Goal: Transaction & Acquisition: Subscribe to service/newsletter

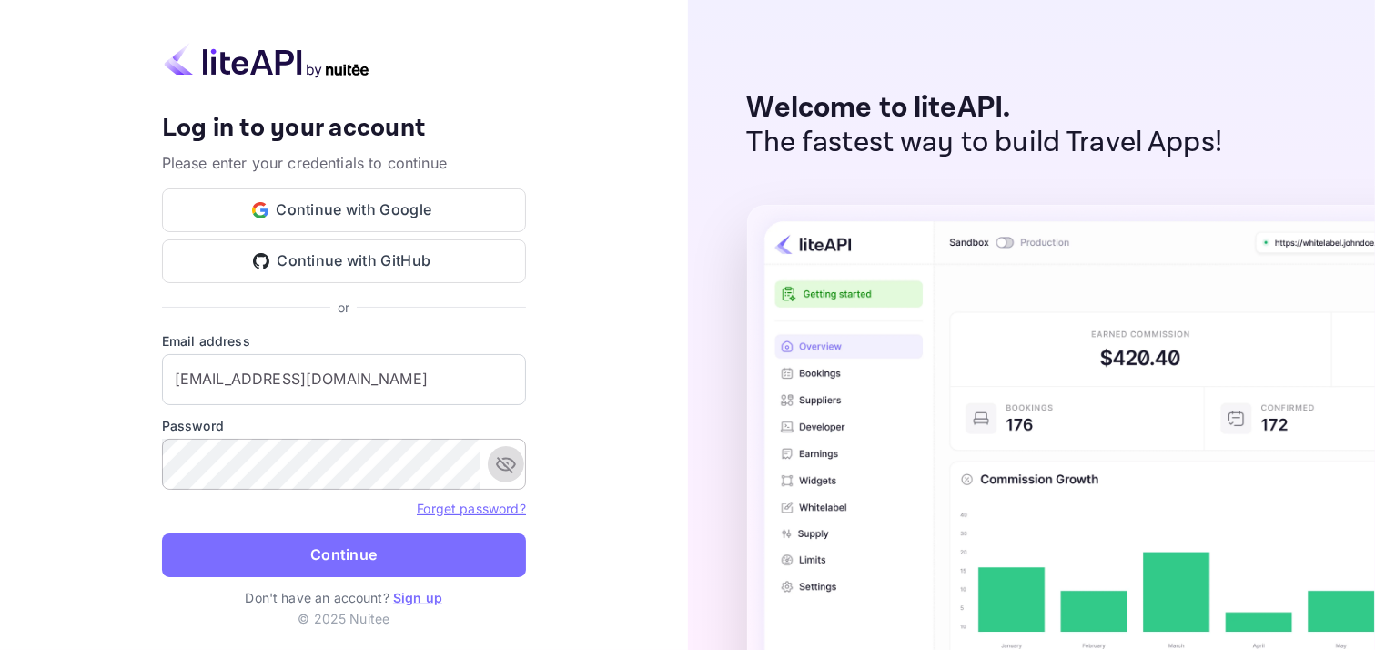
click at [495, 460] on icon "toggle password visibility" at bounding box center [506, 464] width 22 height 22
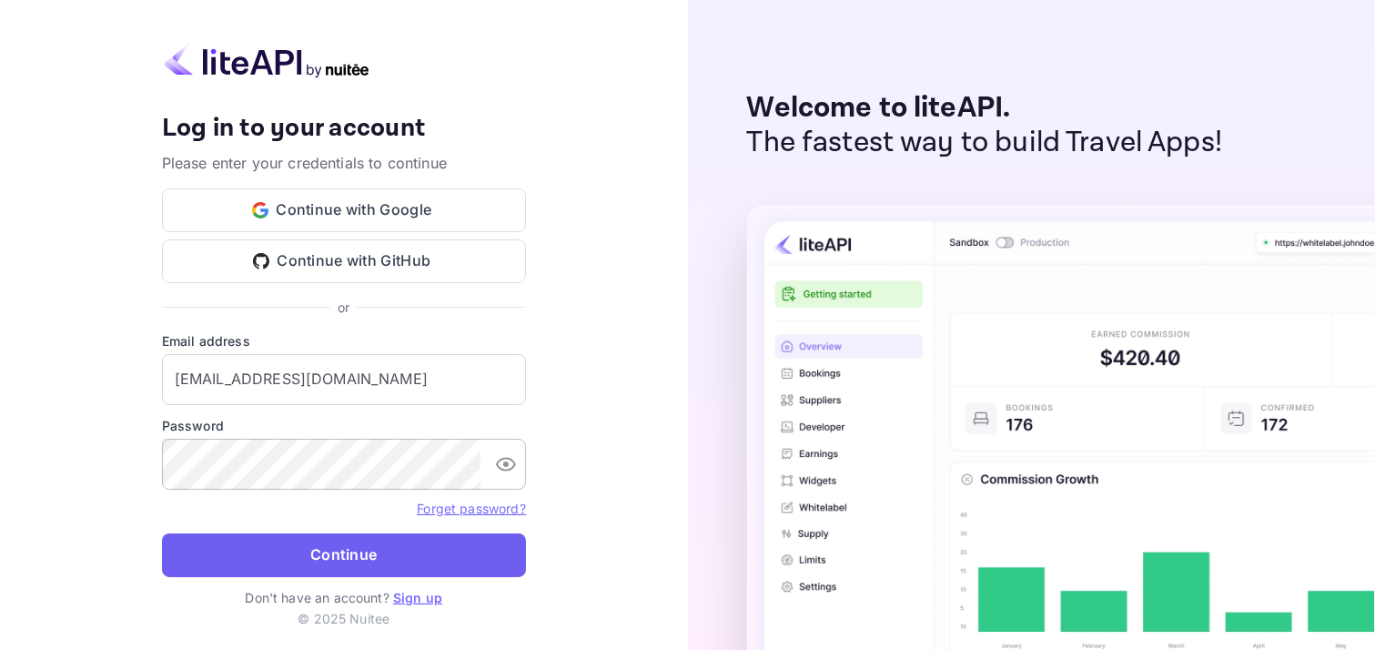
click at [386, 557] on button "Continue" at bounding box center [344, 555] width 364 height 44
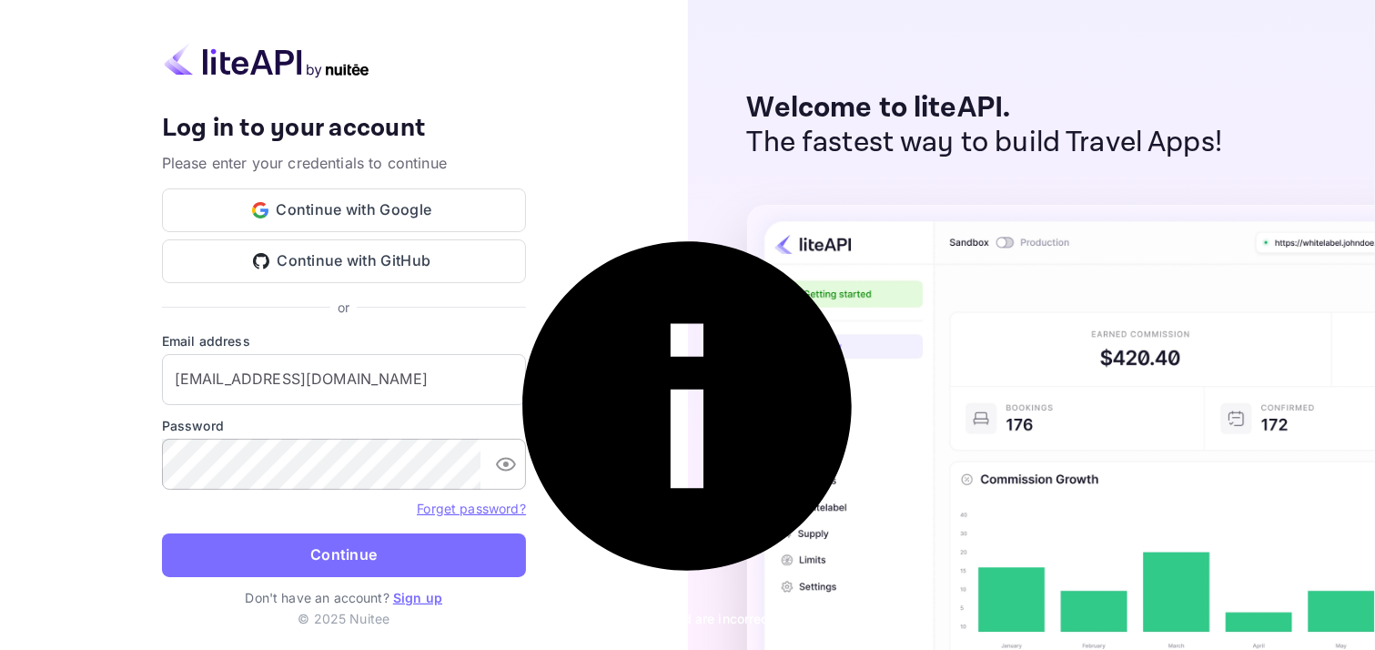
click at [507, 456] on icon "toggle password visibility" at bounding box center [506, 464] width 22 height 22
click at [456, 209] on button "Continue with Google" at bounding box center [344, 210] width 364 height 44
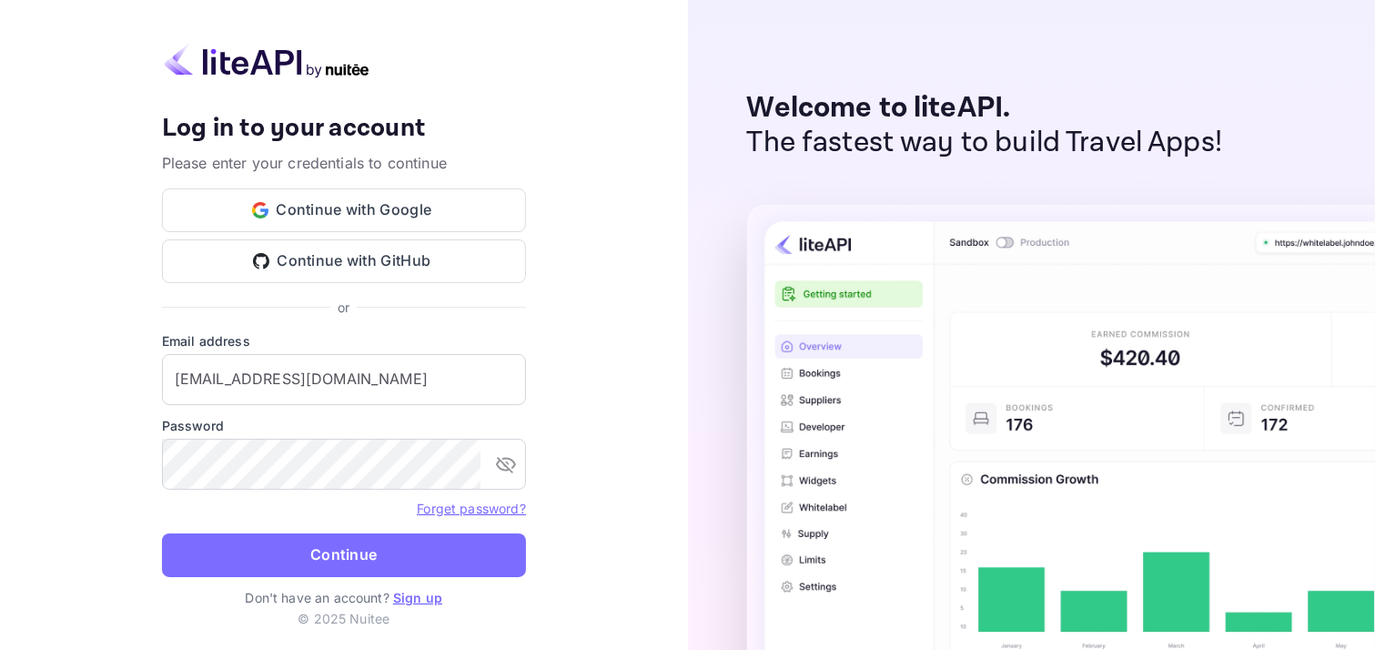
click at [425, 593] on link "Sign up" at bounding box center [417, 597] width 49 height 15
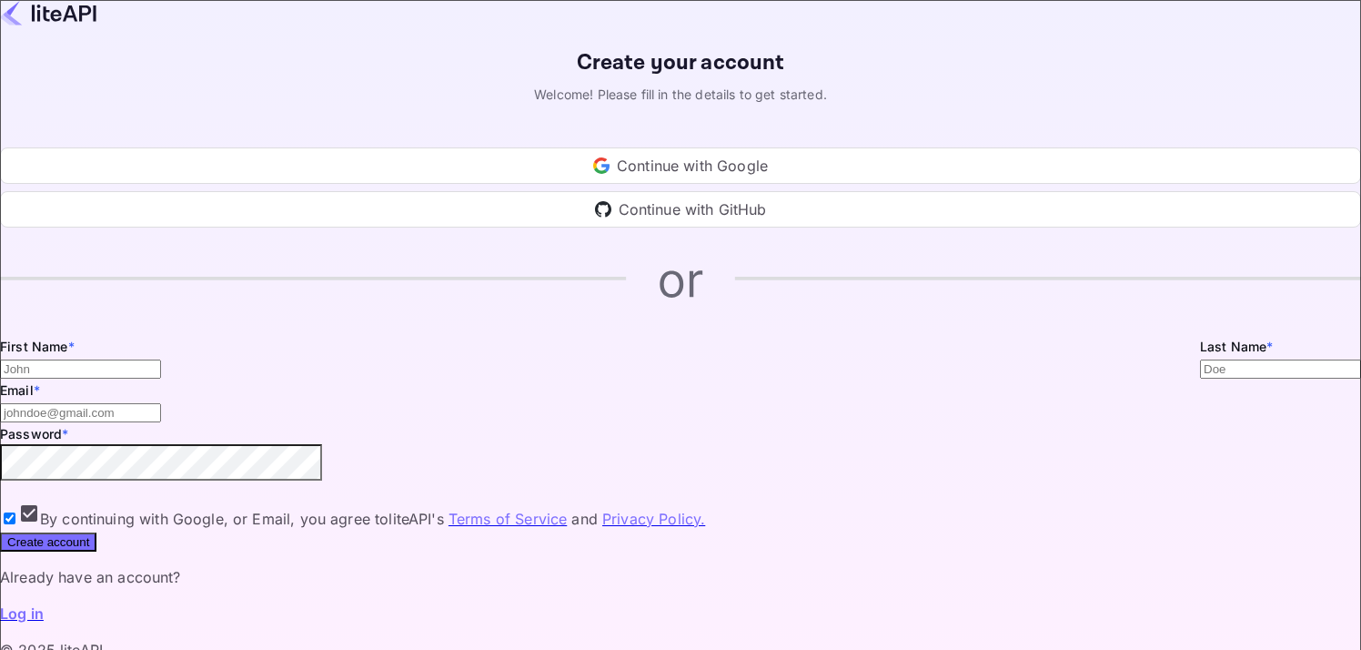
type input "[EMAIL_ADDRESS][DOMAIN_NAME]"
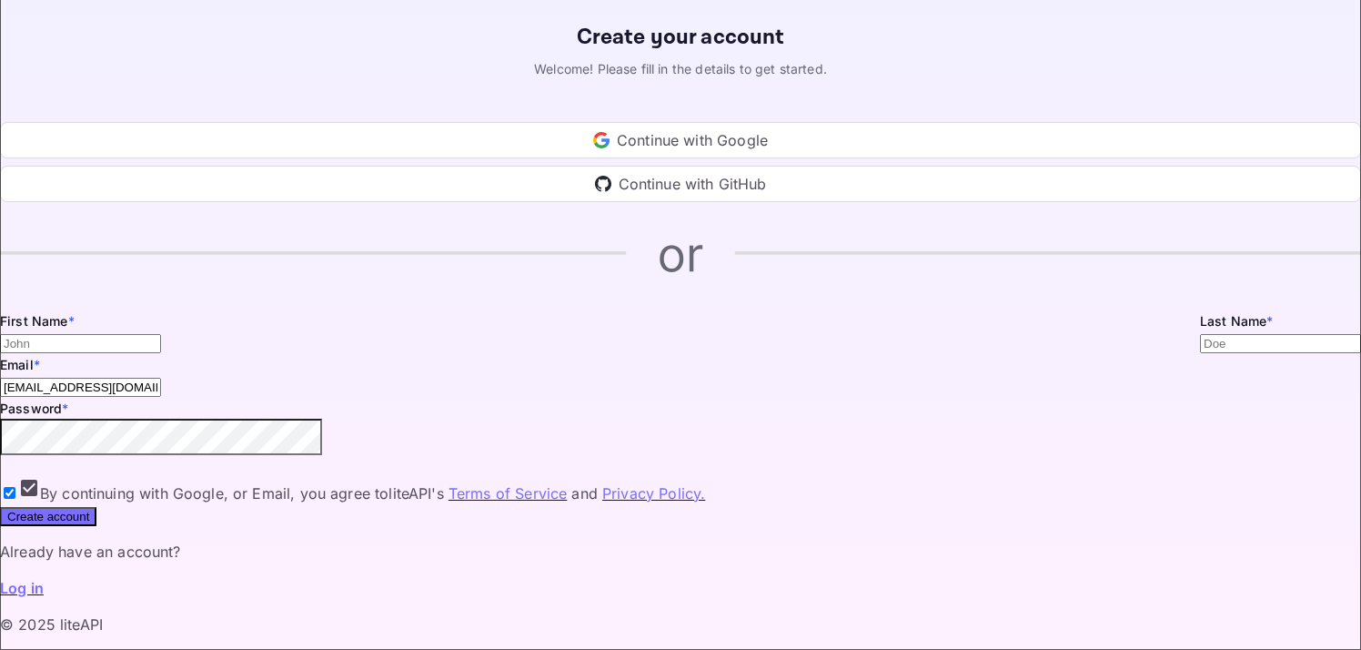
scroll to position [162, 0]
click at [161, 334] on input "Email *" at bounding box center [80, 343] width 161 height 19
type input "travel"
type input "indo"
click at [161, 378] on input "[EMAIL_ADDRESS][DOMAIN_NAME]" at bounding box center [80, 387] width 161 height 19
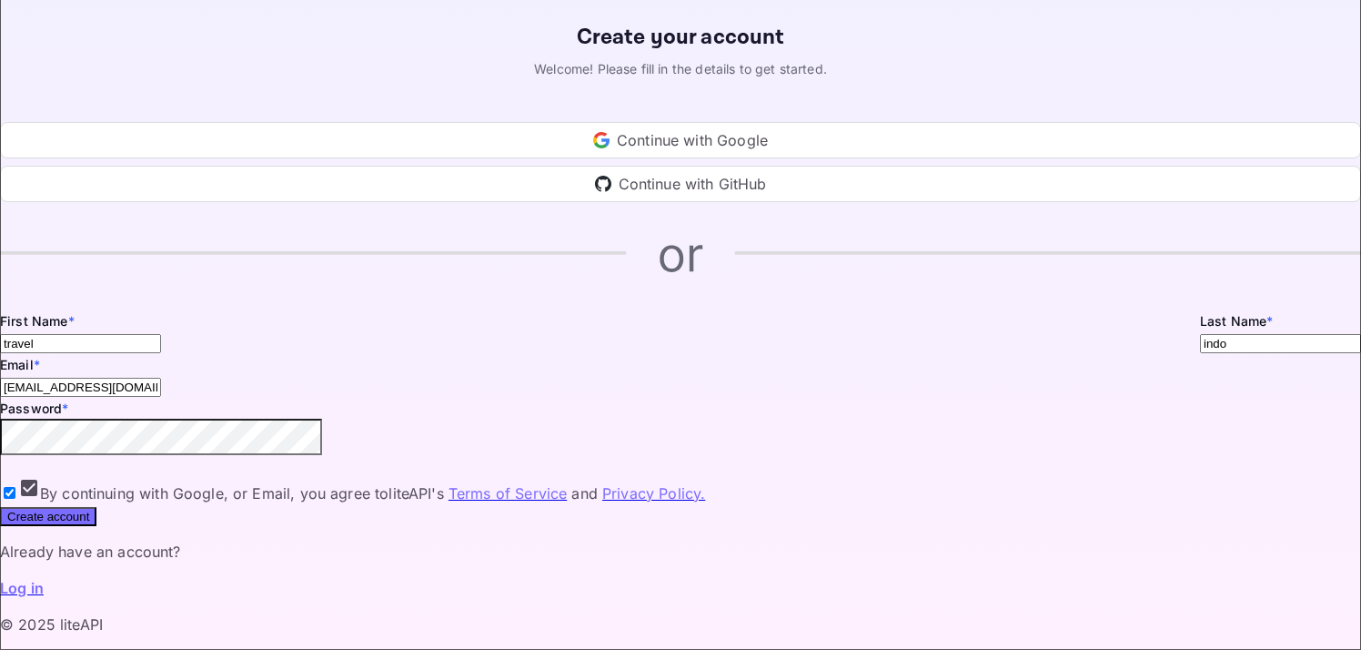
click at [161, 378] on input "[EMAIL_ADDRESS][DOMAIN_NAME]" at bounding box center [80, 387] width 161 height 19
click at [22, 448] on button "toggle password visibility" at bounding box center [14, 455] width 15 height 15
type input "[EMAIL_ADDRESS][DOMAIN_NAME]"
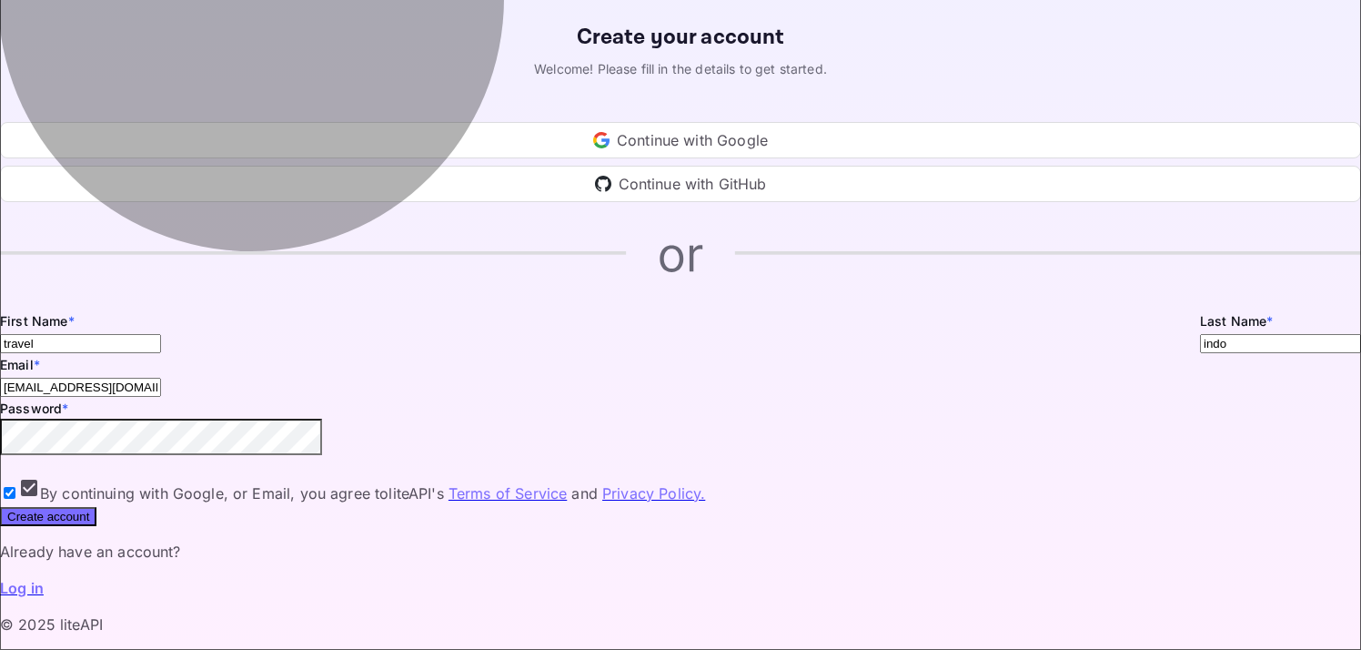
click at [96, 507] on button "Create account" at bounding box center [48, 516] width 96 height 19
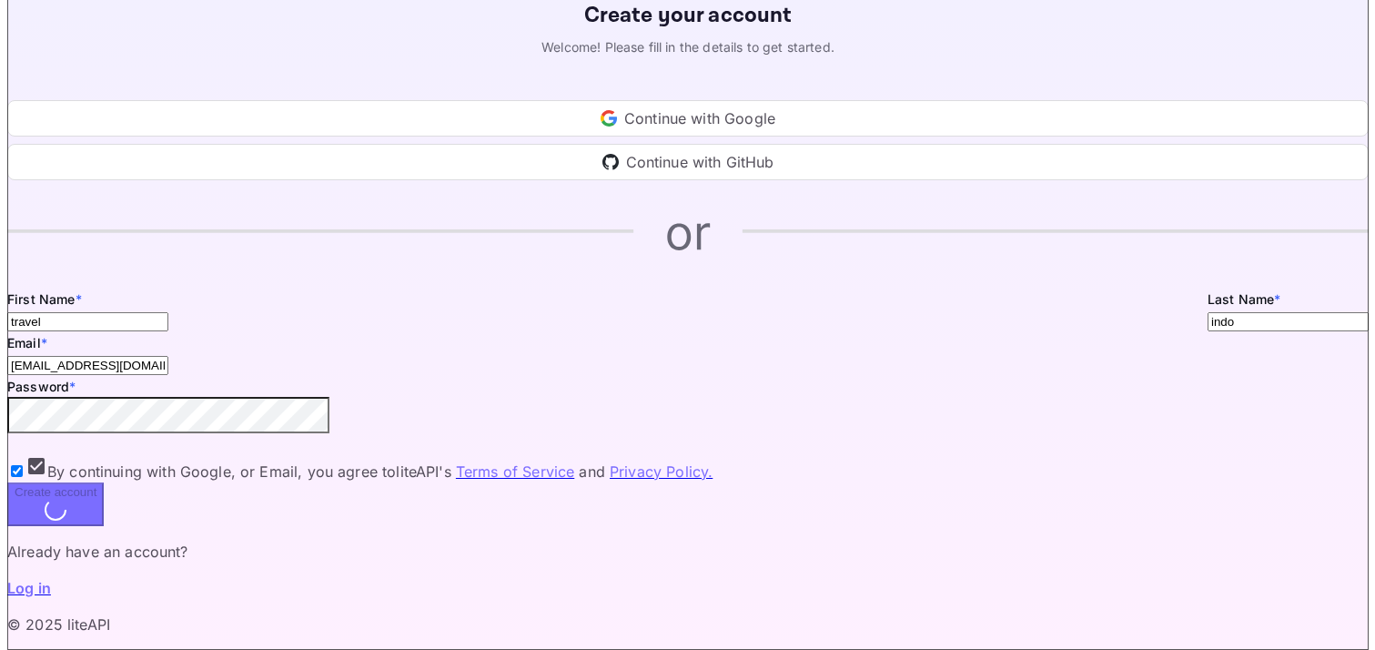
scroll to position [0, 0]
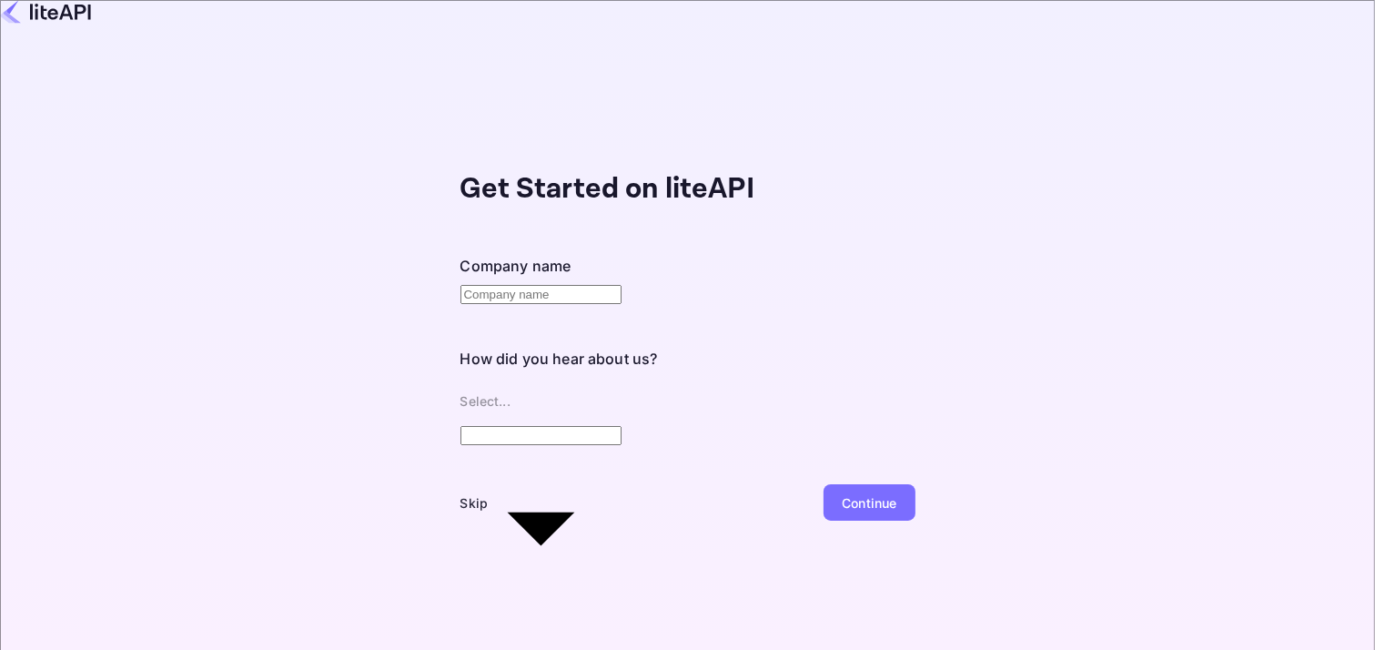
click at [460, 285] on input "text" at bounding box center [540, 294] width 161 height 19
type input "travel idn"
click at [437, 358] on body "Get Started on liteAPI Company name travel idn ​ How did you hear about us? Sel…" at bounding box center [687, 325] width 1375 height 650
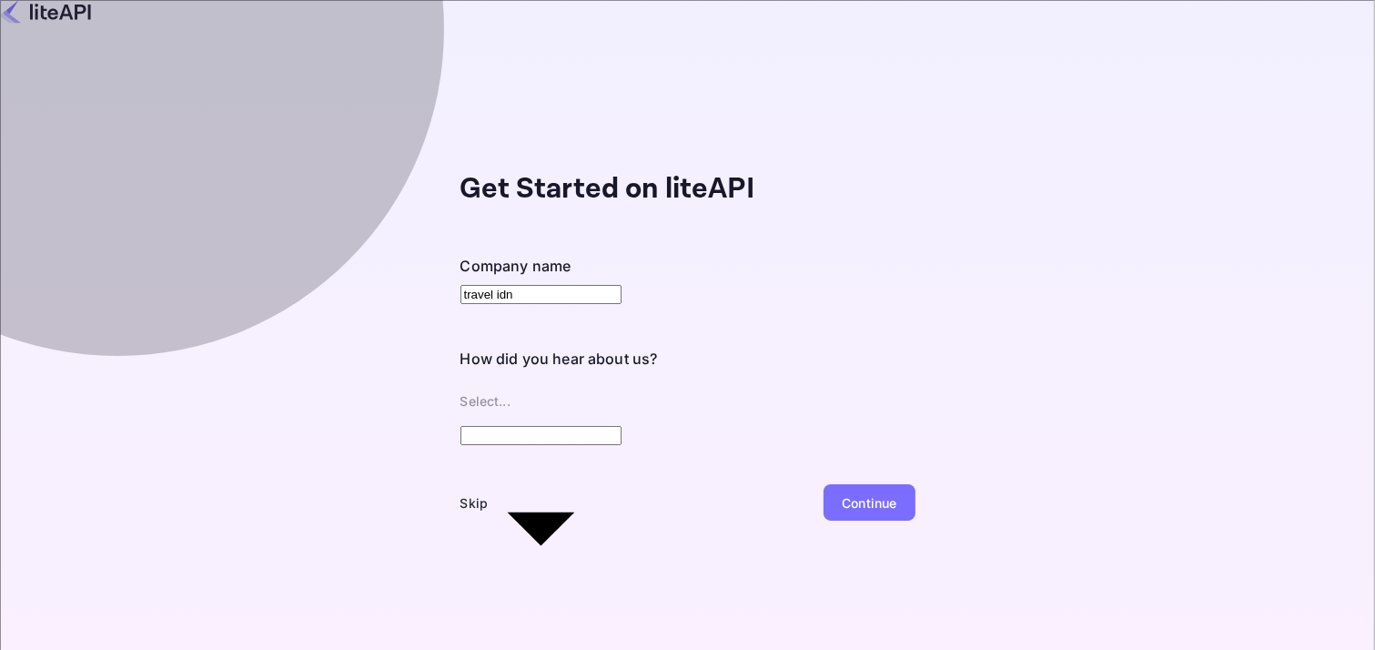
type input "Discord"
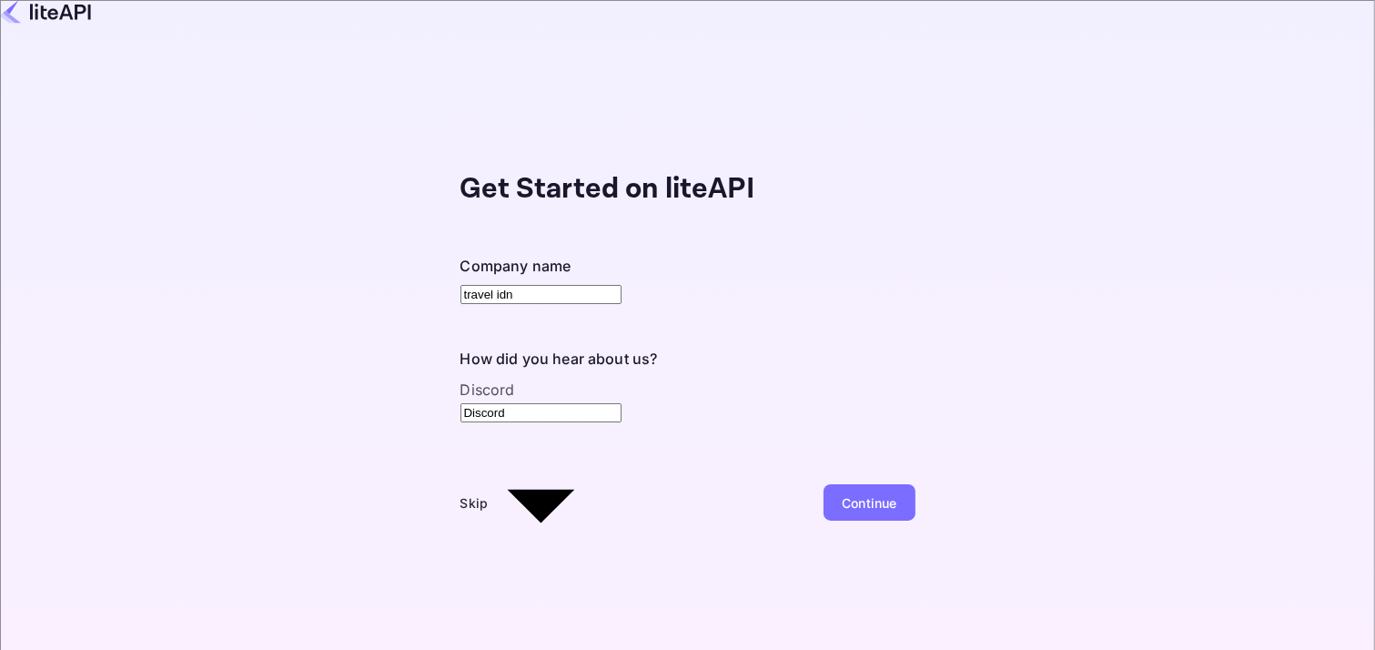
click at [823, 484] on div "Continue" at bounding box center [868, 502] width 91 height 36
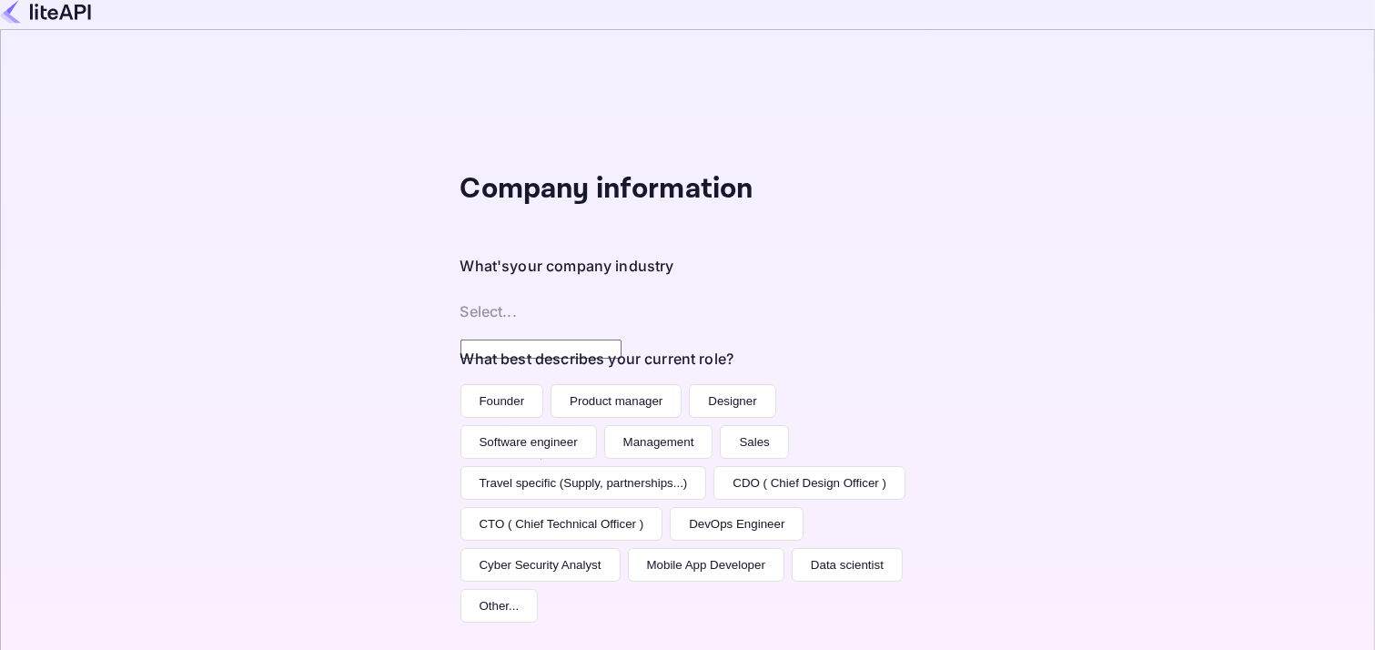
scroll to position [182, 0]
click at [460, 425] on button "Software engineer" at bounding box center [528, 442] width 136 height 34
click at [469, 99] on body "Company information What's your company industry Select... ​ What best describe…" at bounding box center [687, 325] width 1375 height 650
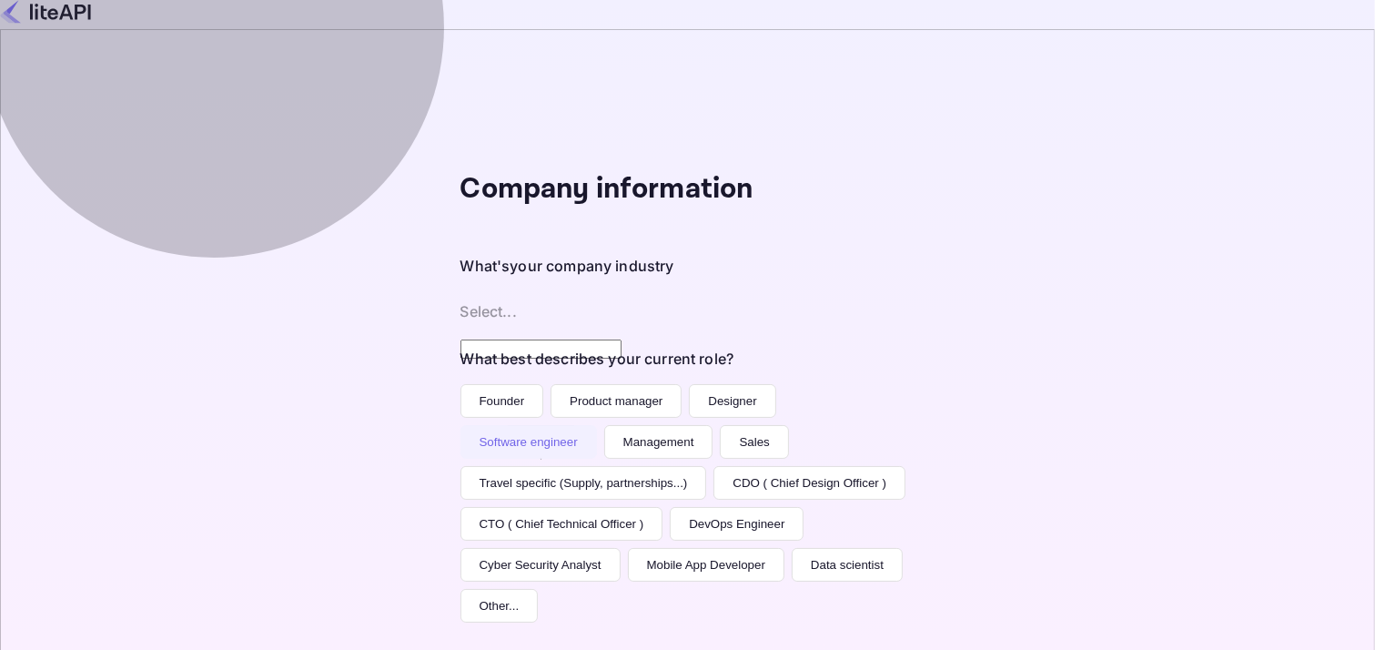
type input "Travel"
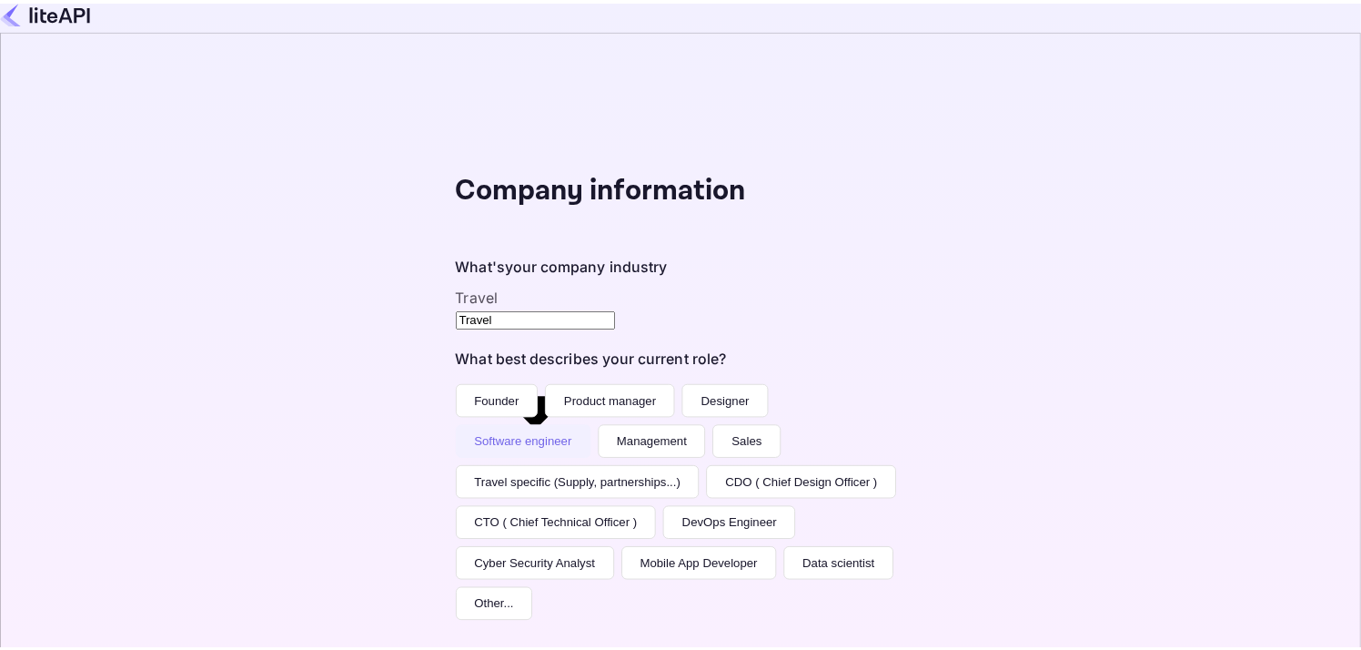
scroll to position [233, 0]
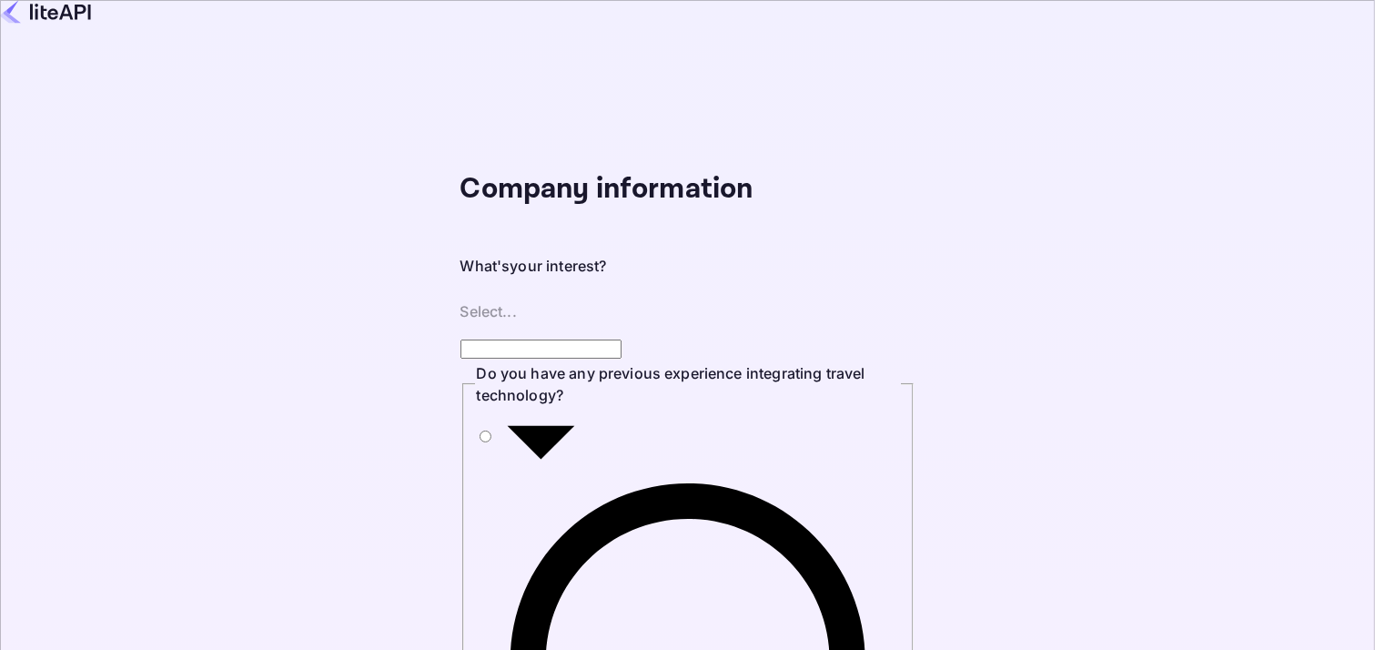
click at [460, 296] on div "What's your interest? Select... ​" at bounding box center [687, 290] width 455 height 71
click at [395, 289] on body "Company information What's your interest? Select... ​ Do you have any previous …" at bounding box center [687, 403] width 1375 height 807
type input "Building a new product around travel"
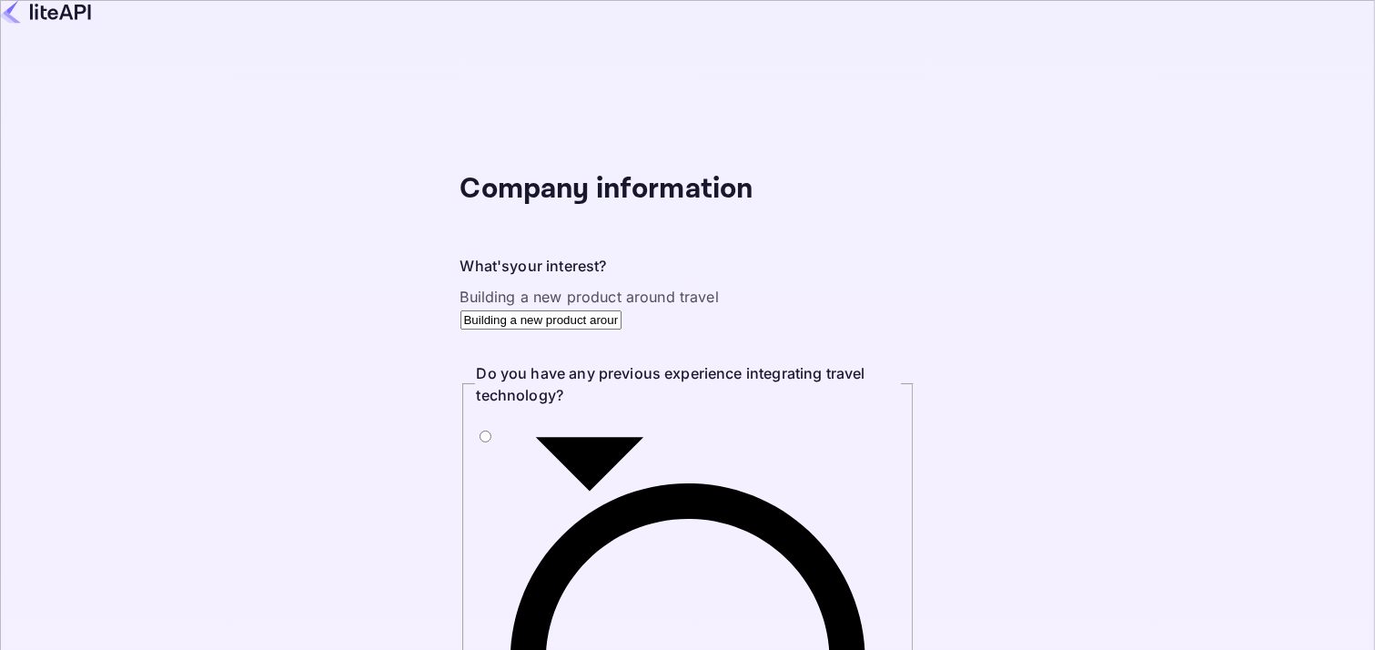
click at [479, 430] on input "Yes" at bounding box center [485, 436] width 12 height 12
radio input "true"
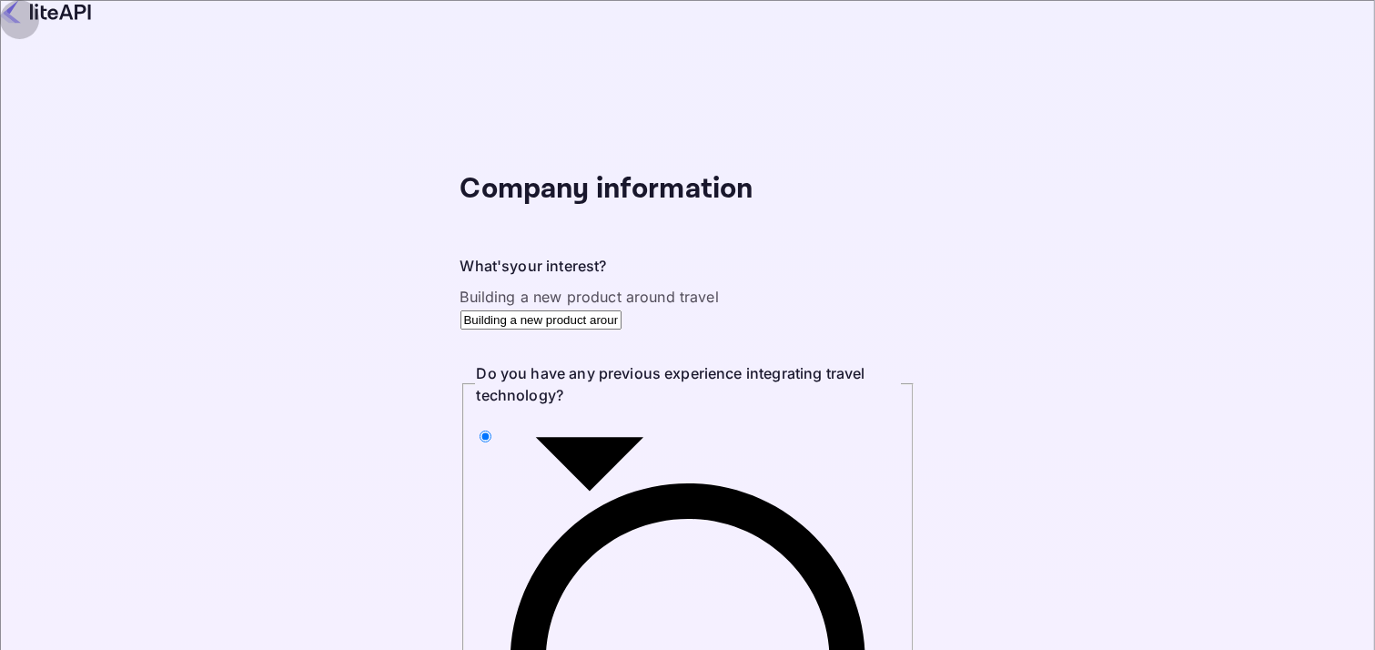
radio input "true"
